Goal: Obtain resource: Download file/media

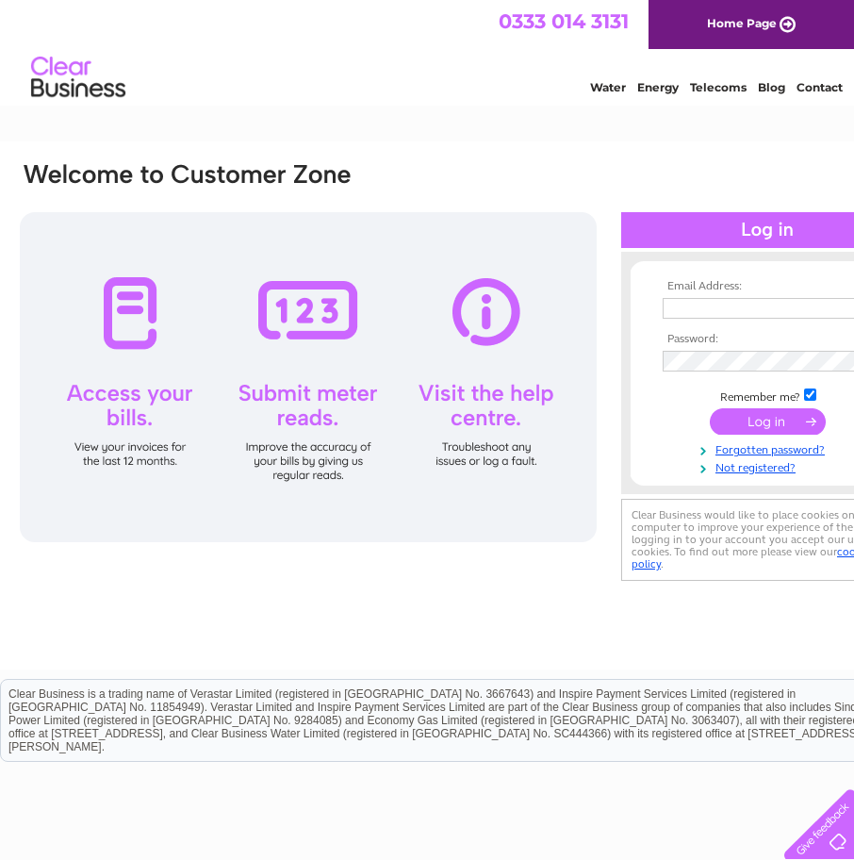
type input "john@hurkledale.co.uk"
click at [750, 233] on div at bounding box center [767, 230] width 292 height 36
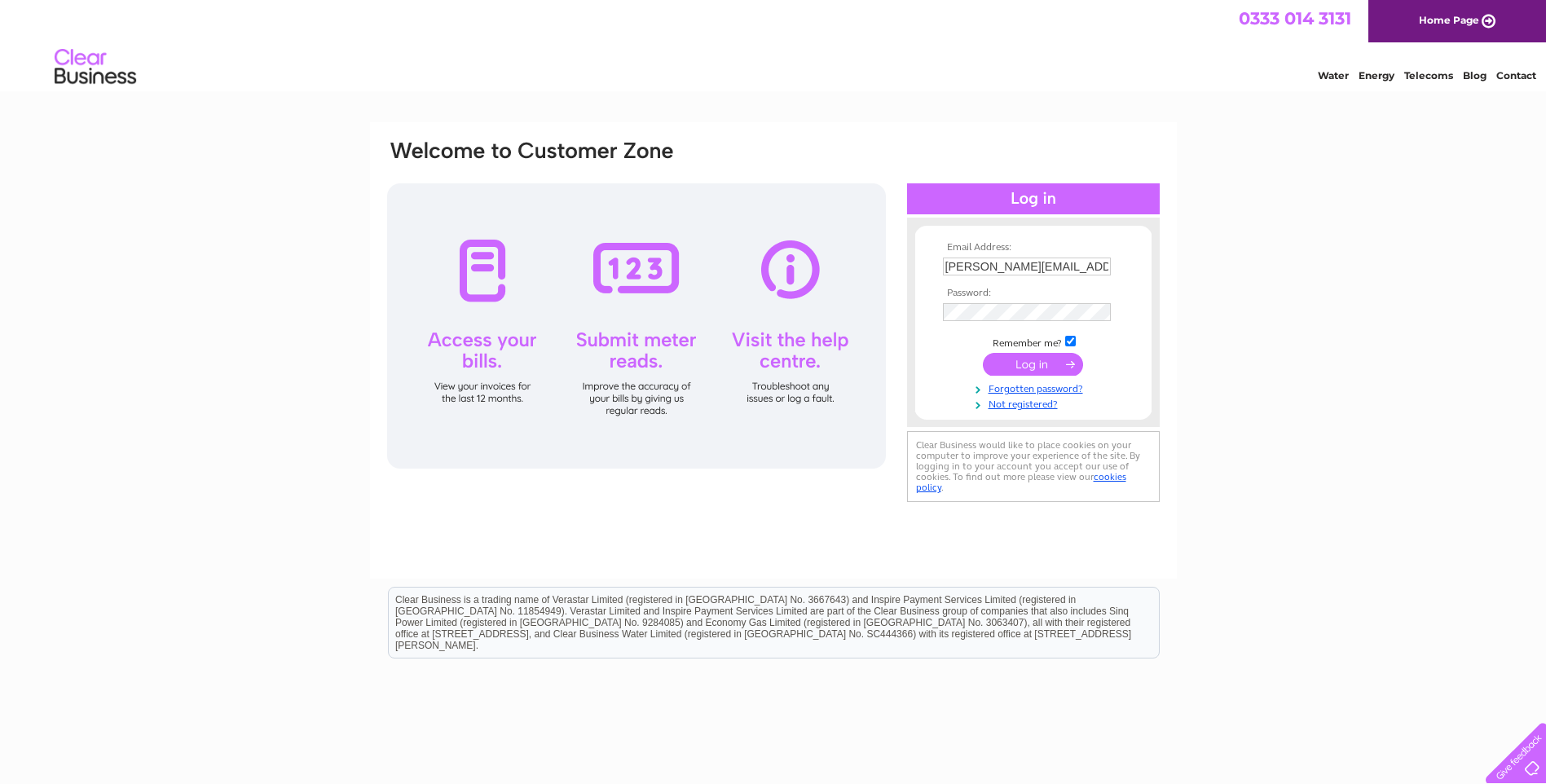
click at [738, 367] on input "submit" at bounding box center [1033, 364] width 100 height 22
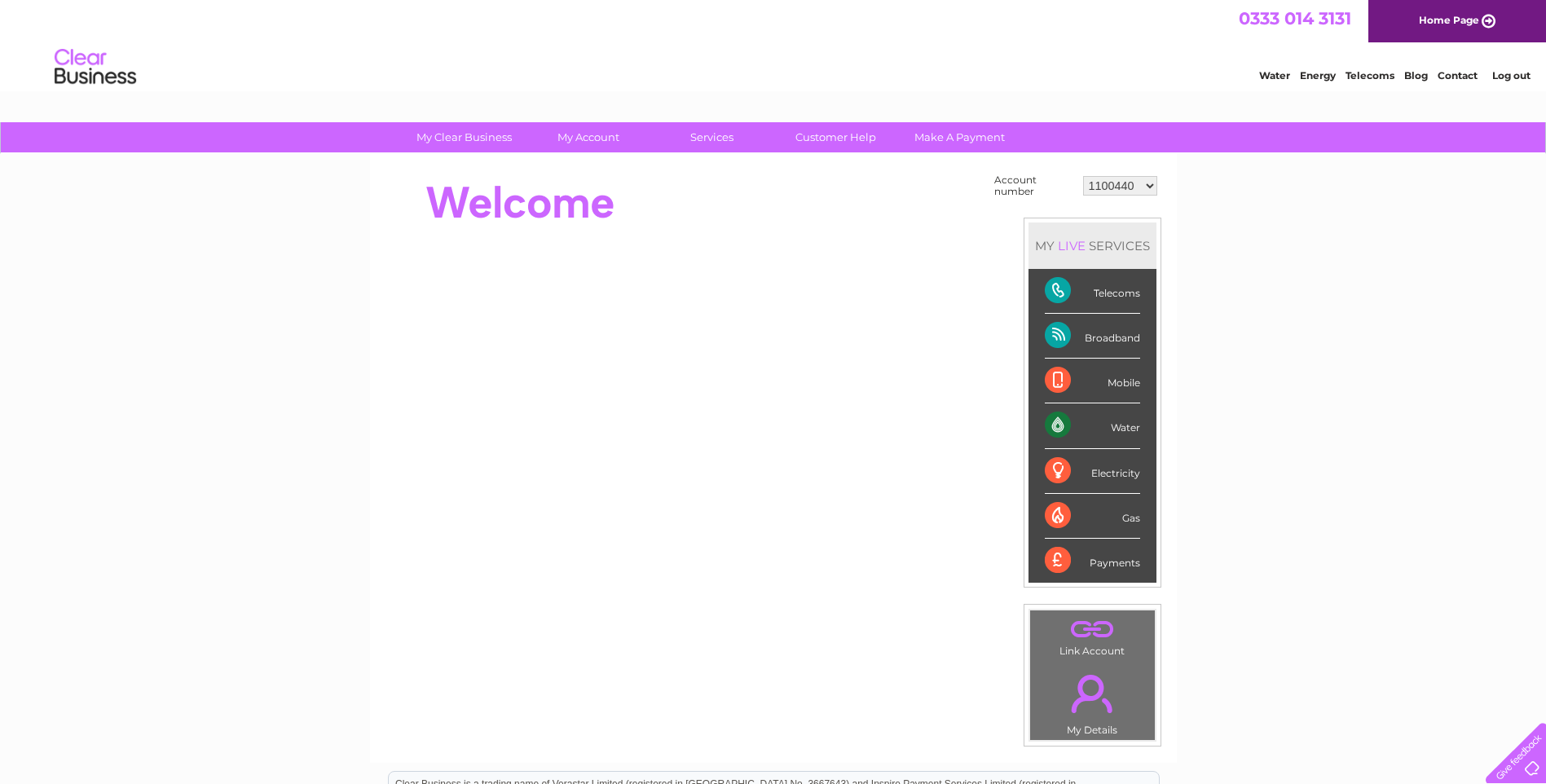
click at [1149, 184] on select "1100440 30313152" at bounding box center [1121, 186] width 74 height 20
select select "30313152"
click at [1083, 176] on select "1100440 30313152" at bounding box center [1121, 186] width 74 height 20
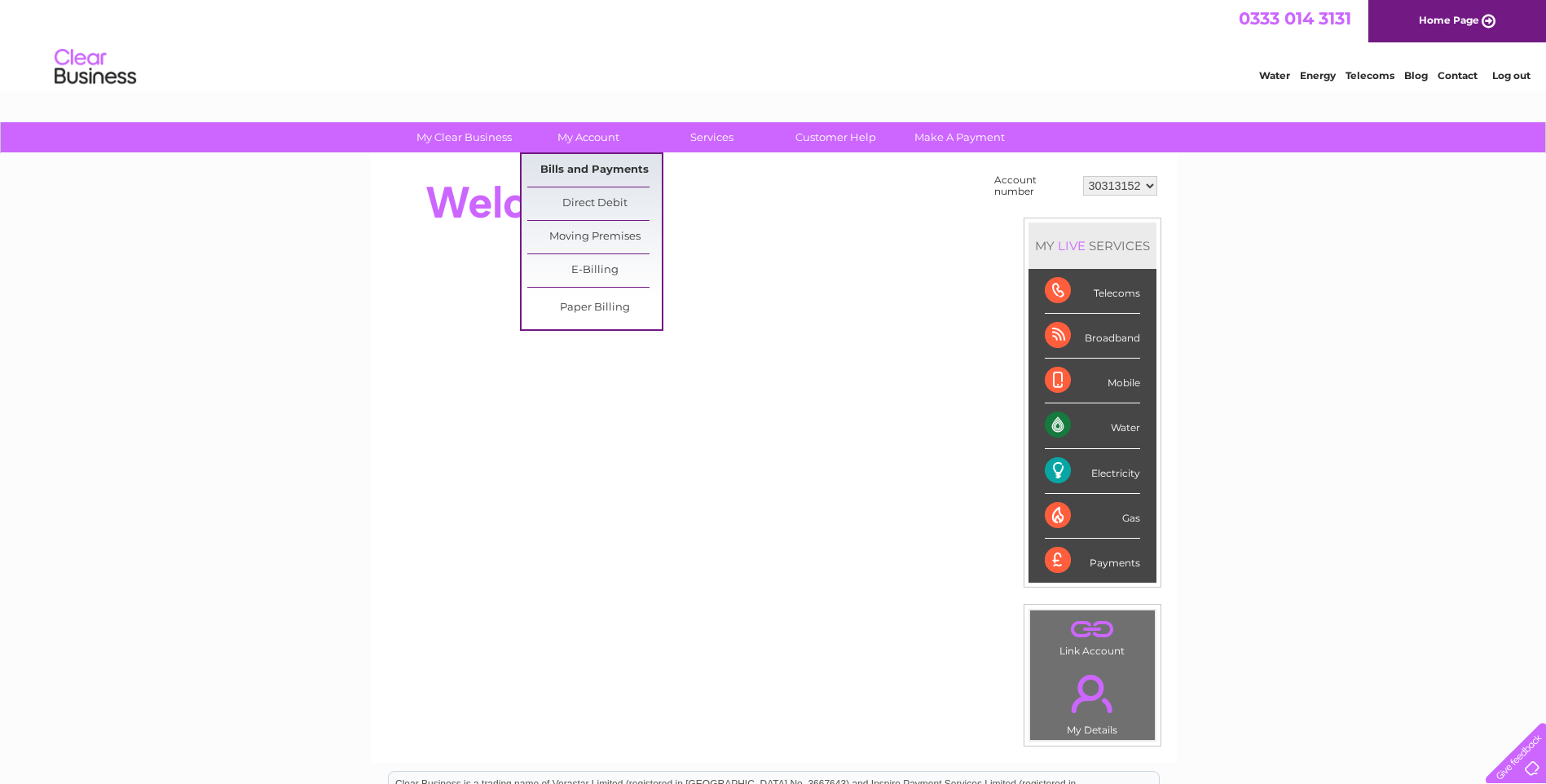
click at [607, 169] on link "Bills and Payments" at bounding box center [595, 170] width 135 height 33
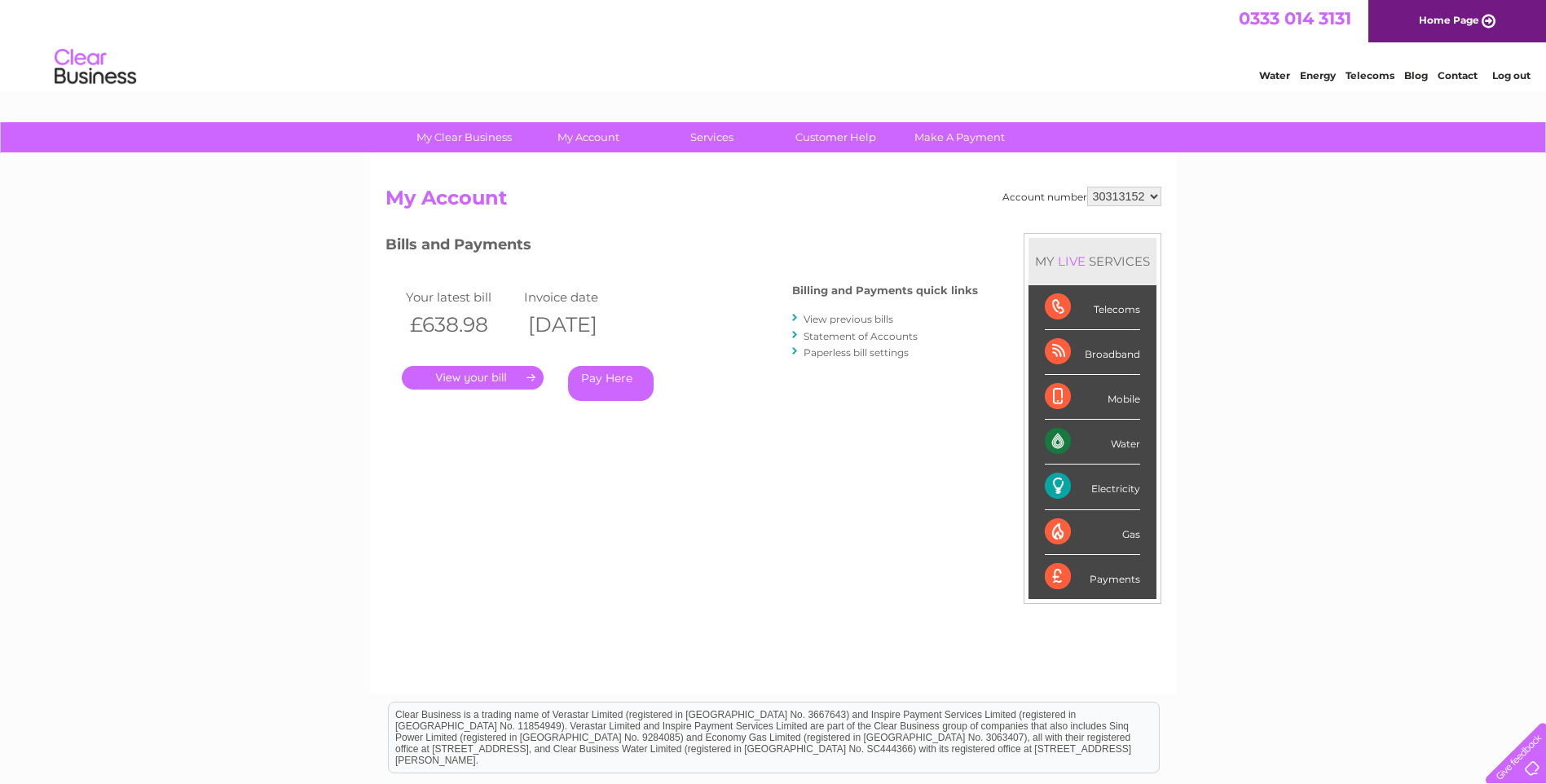
click at [846, 339] on link "Statement of Accounts" at bounding box center [861, 336] width 114 height 12
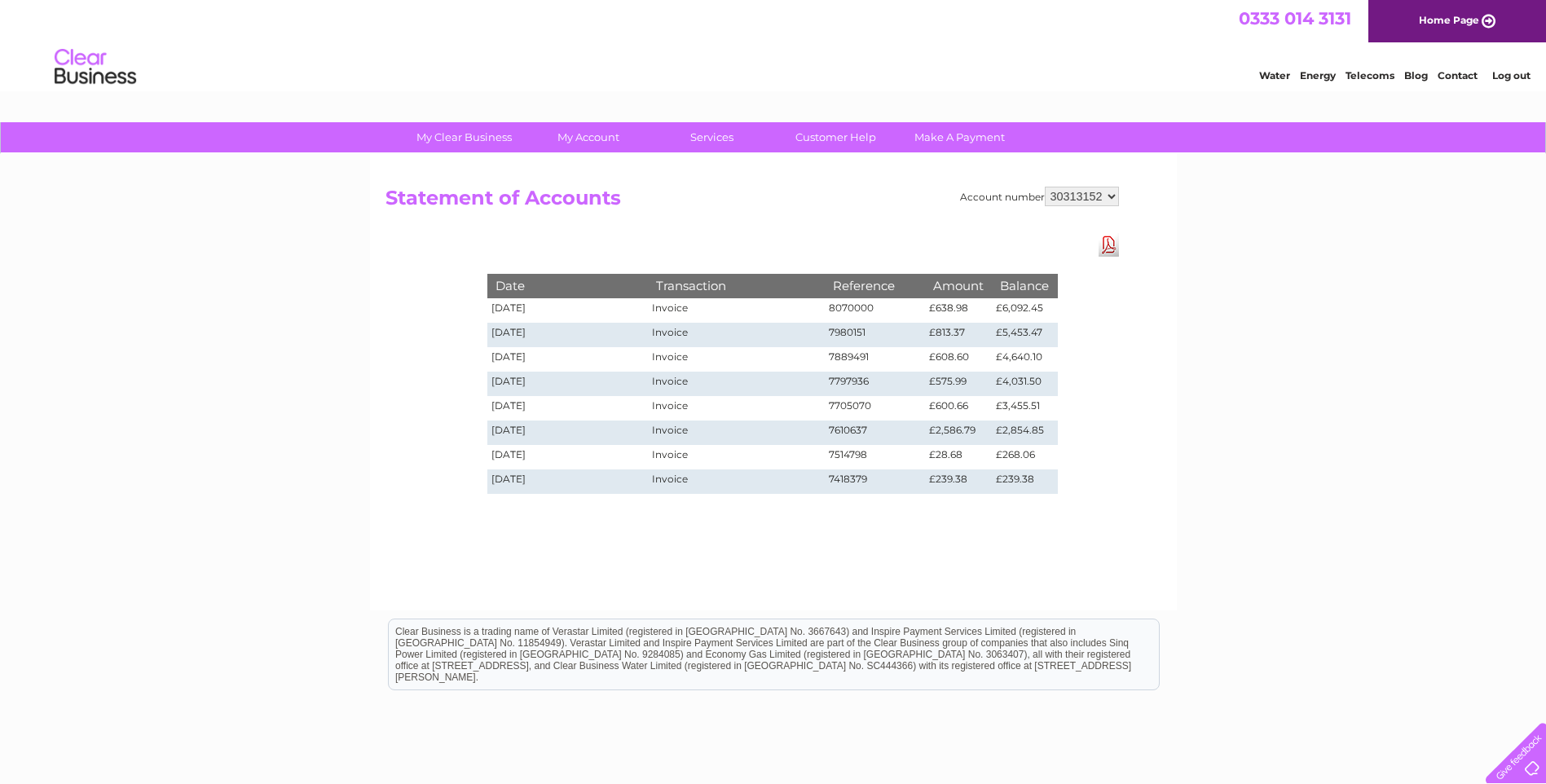
click at [847, 309] on td "8070000" at bounding box center [875, 310] width 101 height 24
click at [1108, 249] on link "Download Pdf" at bounding box center [1109, 245] width 21 height 23
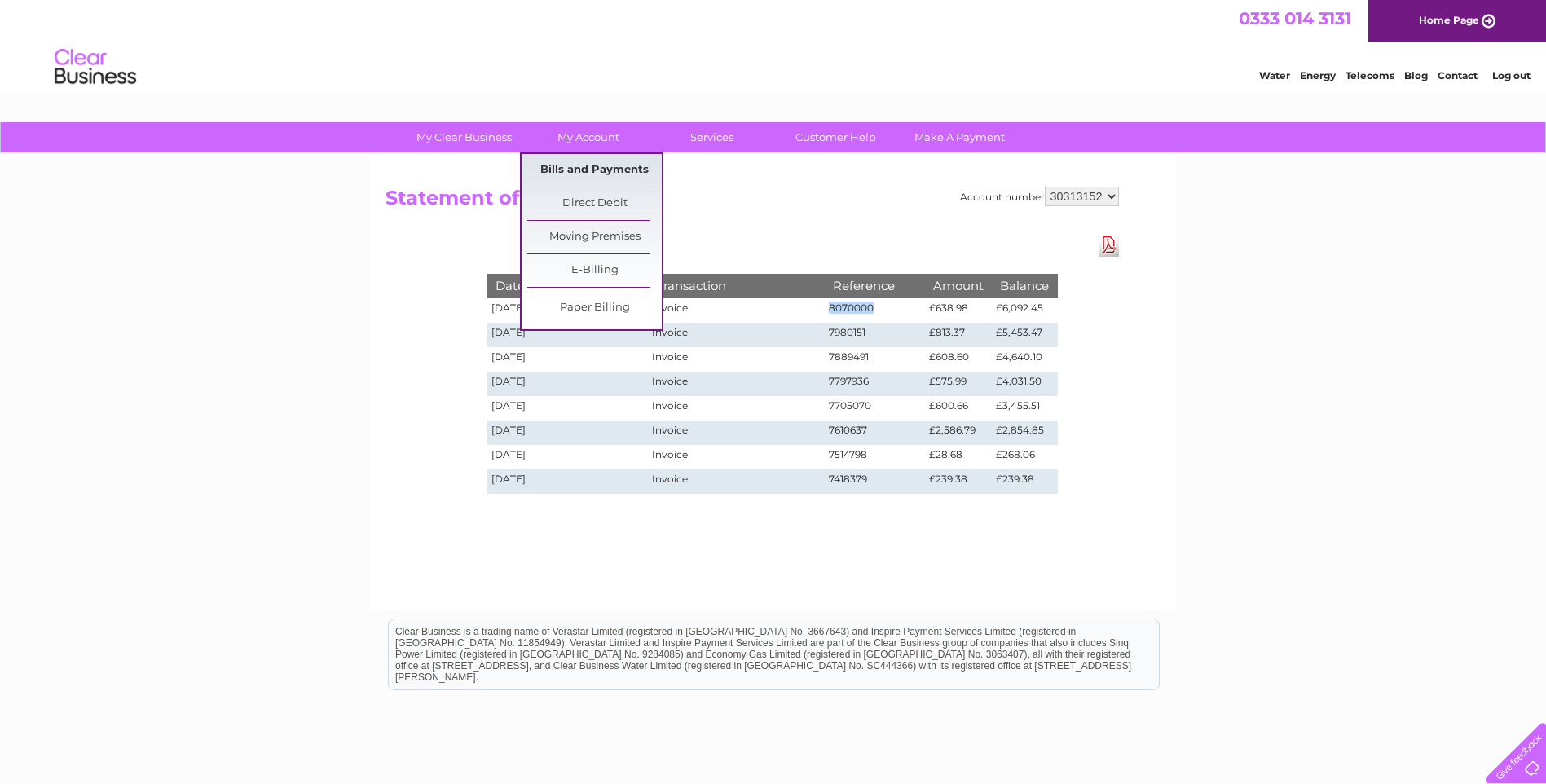
click at [567, 167] on link "Bills and Payments" at bounding box center [595, 170] width 135 height 33
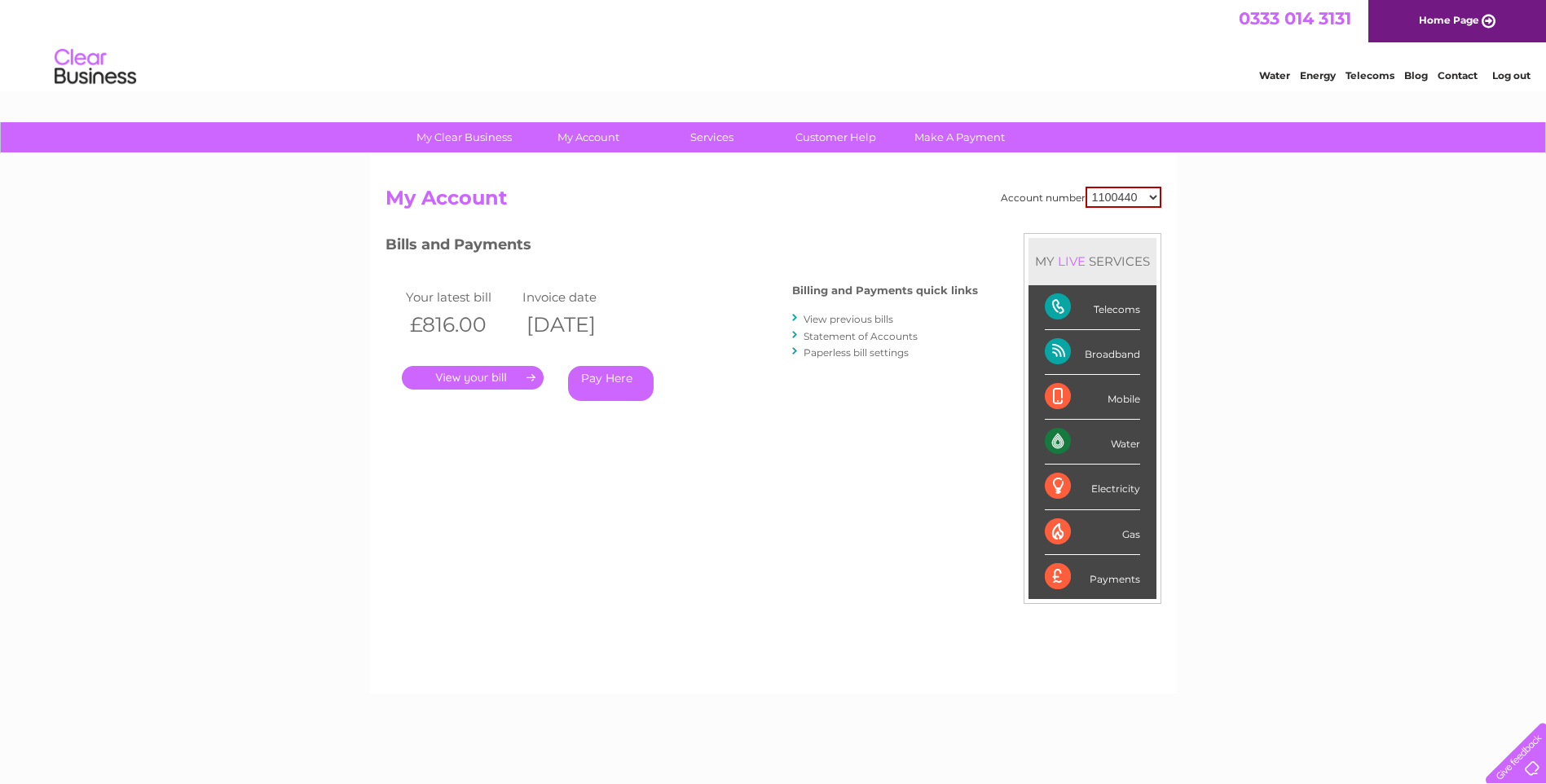
click at [497, 379] on link "." at bounding box center [473, 377] width 142 height 23
